Goal: Task Accomplishment & Management: Manage account settings

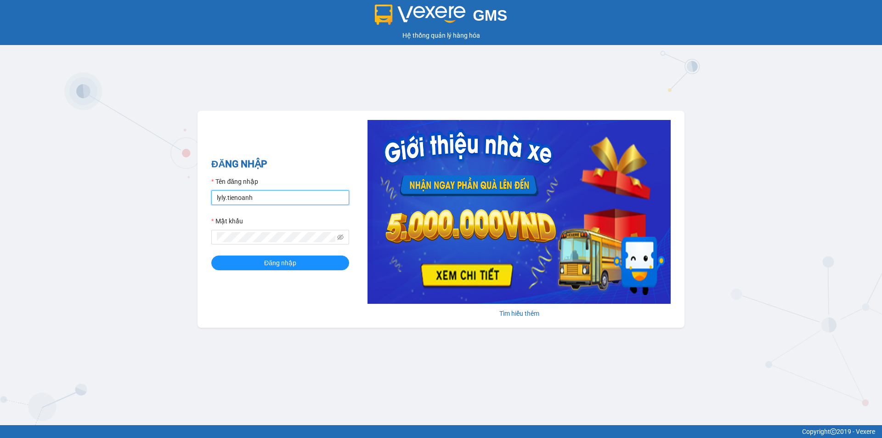
click at [273, 199] on input "lyly.tienoanh" at bounding box center [280, 197] width 138 height 15
type input "nguyenthihien.tienoanh"
click at [302, 260] on button "Đăng nhập" at bounding box center [280, 263] width 138 height 15
